Goal: Task Accomplishment & Management: Use online tool/utility

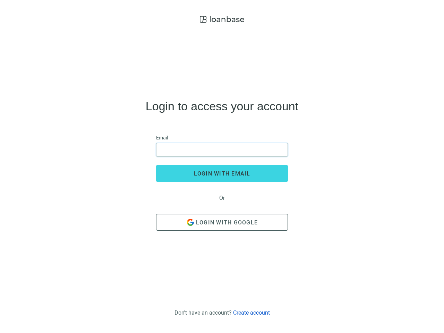
click at [222, 150] on input "email" at bounding box center [222, 149] width 123 height 13
click at [222, 174] on span "login with email" at bounding box center [222, 173] width 57 height 7
click at [222, 223] on span "Login with Google" at bounding box center [227, 222] width 62 height 7
